Goal: Task Accomplishment & Management: Manage account settings

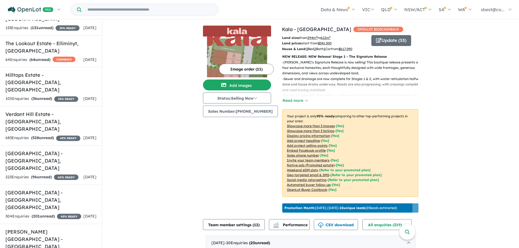
scroll to position [463, 0]
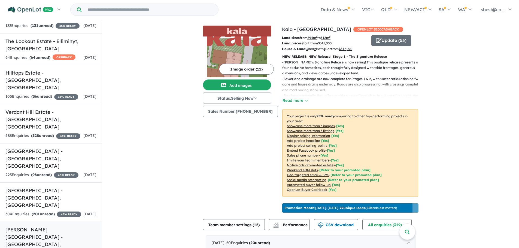
click at [52, 222] on link "[PERSON_NAME] Place Estate - [GEOGRAPHIC_DATA] , [GEOGRAPHIC_DATA] 243 Enquir i…" at bounding box center [51, 245] width 102 height 47
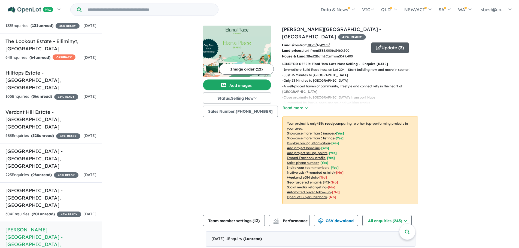
click at [395, 43] on button "Update ( 3 )" at bounding box center [389, 48] width 37 height 11
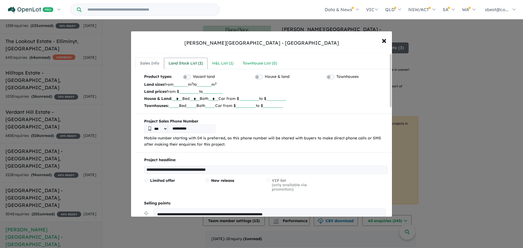
click at [187, 58] on link "Land Stock List ( 2 )" at bounding box center [186, 63] width 44 height 11
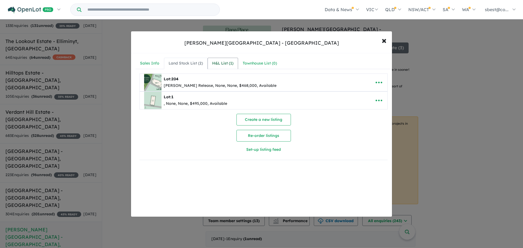
click at [228, 60] on div "H&L List ( 1 )" at bounding box center [222, 63] width 21 height 7
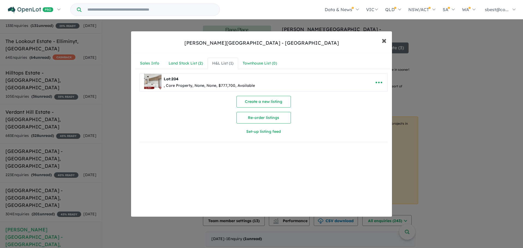
click at [382, 42] on span "×" at bounding box center [384, 40] width 5 height 12
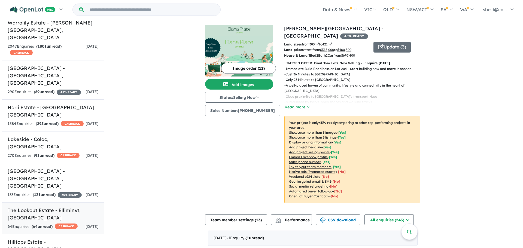
scroll to position [284, 0]
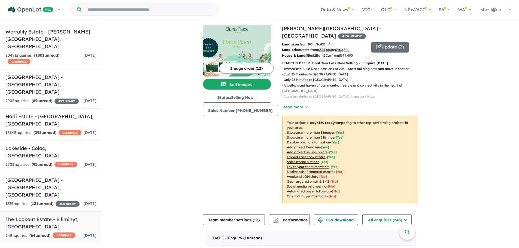
click at [49, 233] on strong "( 64 unread)" at bounding box center [39, 235] width 21 height 5
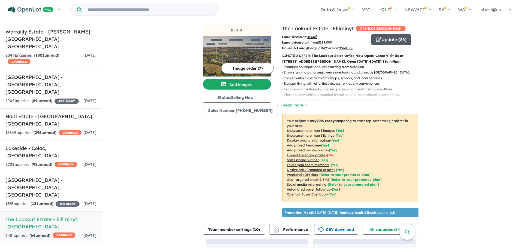
click at [385, 38] on button "Update ( 36 )" at bounding box center [391, 39] width 40 height 11
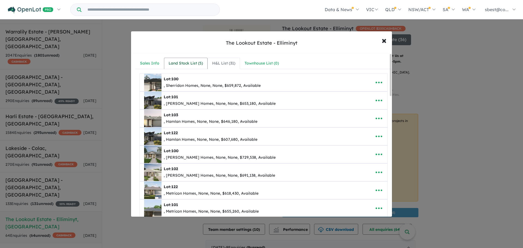
click at [193, 63] on div "Land Stock List ( 5 )" at bounding box center [186, 63] width 34 height 7
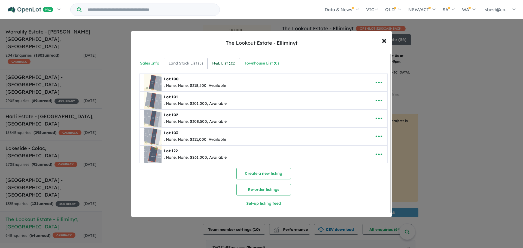
click at [219, 61] on div "H&L List ( 31 )" at bounding box center [223, 63] width 23 height 7
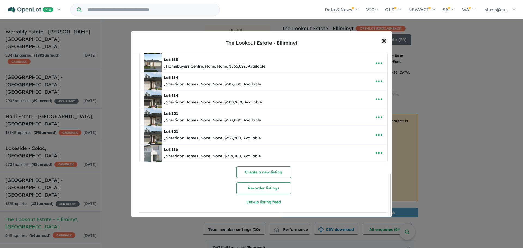
scroll to position [471, 0]
